Goal: Information Seeking & Learning: Learn about a topic

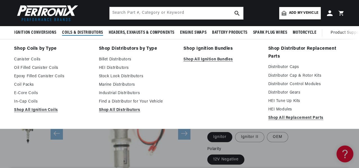
click at [87, 34] on span "Coils & Distributors" at bounding box center [82, 33] width 41 height 6
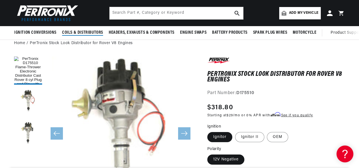
scroll to position [0, 170]
click at [128, 16] on input "text" at bounding box center [177, 13] width 134 height 12
type input "LAND ROVER"
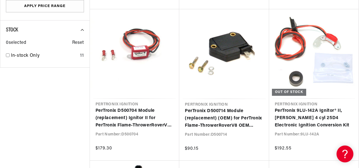
scroll to position [0, 170]
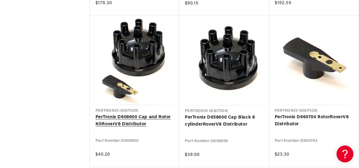
type input "ROVER"
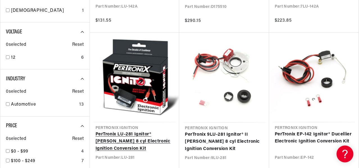
click at [119, 137] on link "PerTronix LU-281 Ignitor® [PERSON_NAME] 8 cyl Electronic Ignition Conversion Kit" at bounding box center [134, 142] width 78 height 22
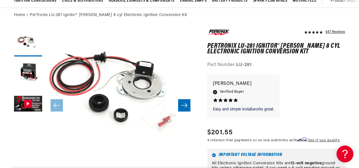
scroll to position [0, 170]
click at [186, 106] on icon "Slide right" at bounding box center [184, 105] width 6 height 4
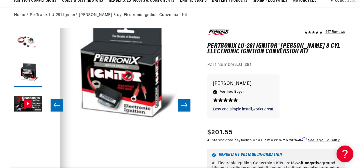
click at [186, 106] on icon "Slide right" at bounding box center [184, 105] width 6 height 4
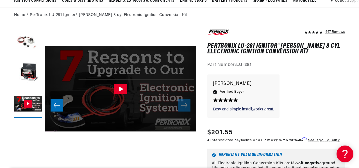
scroll to position [0, 0]
click at [56, 106] on icon "Slide left" at bounding box center [57, 105] width 6 height 4
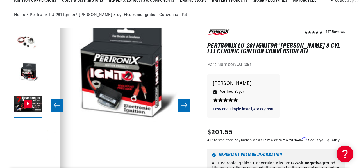
click at [56, 106] on icon "Slide left" at bounding box center [57, 105] width 6 height 4
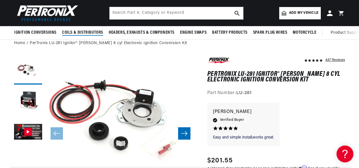
scroll to position [0, 56]
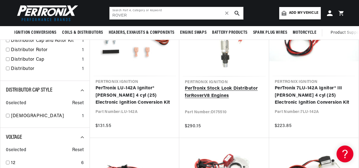
scroll to position [112, 0]
